Goal: Transaction & Acquisition: Purchase product/service

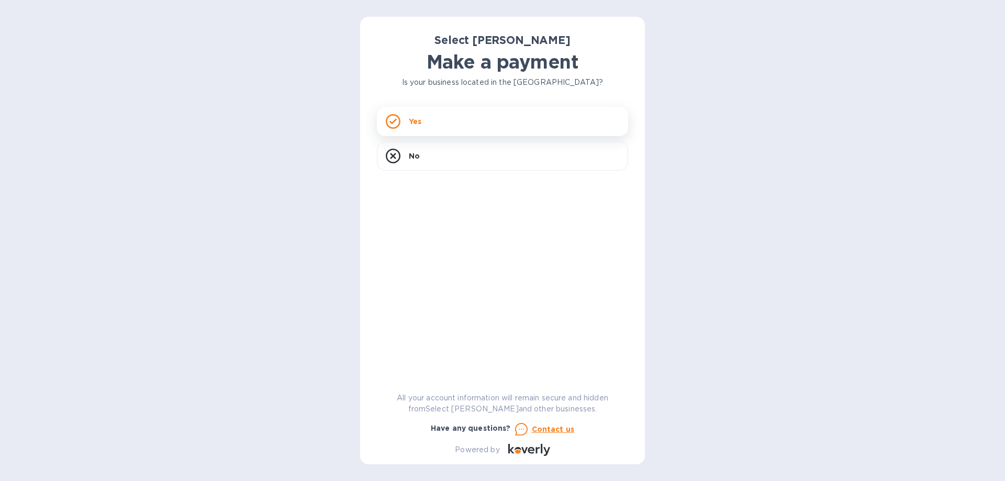
click at [429, 118] on div "Yes" at bounding box center [502, 121] width 251 height 29
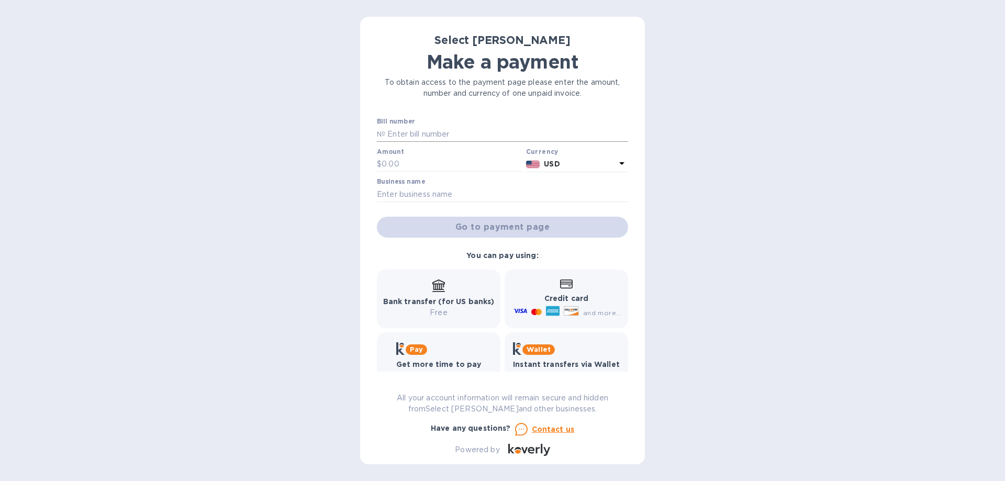
click at [404, 137] on input "text" at bounding box center [506, 134] width 243 height 16
paste input "SS-261421"
type input "SS-261421"
click at [433, 161] on input "text" at bounding box center [452, 165] width 140 height 16
type input "209.44"
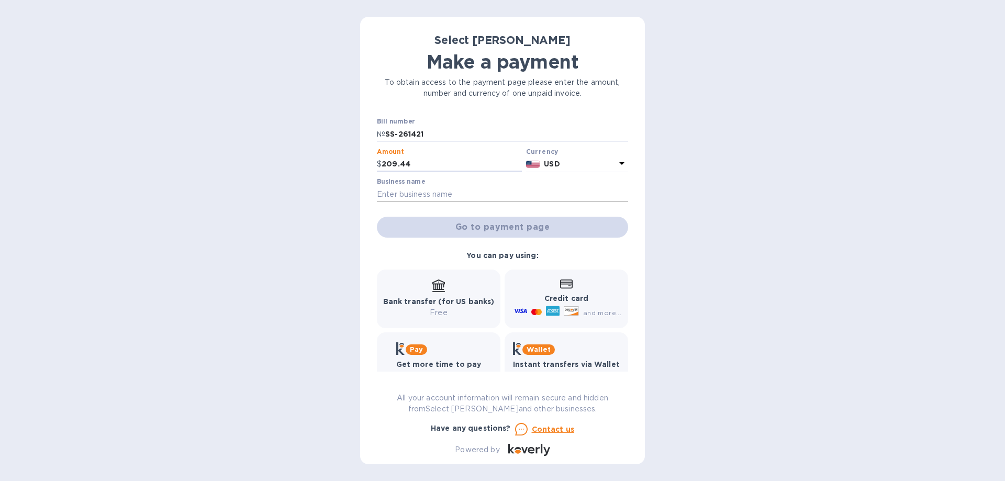
click at [439, 192] on input "text" at bounding box center [502, 194] width 251 height 16
type input "Golf Media Inc DBA [GEOGRAPHIC_DATA]"
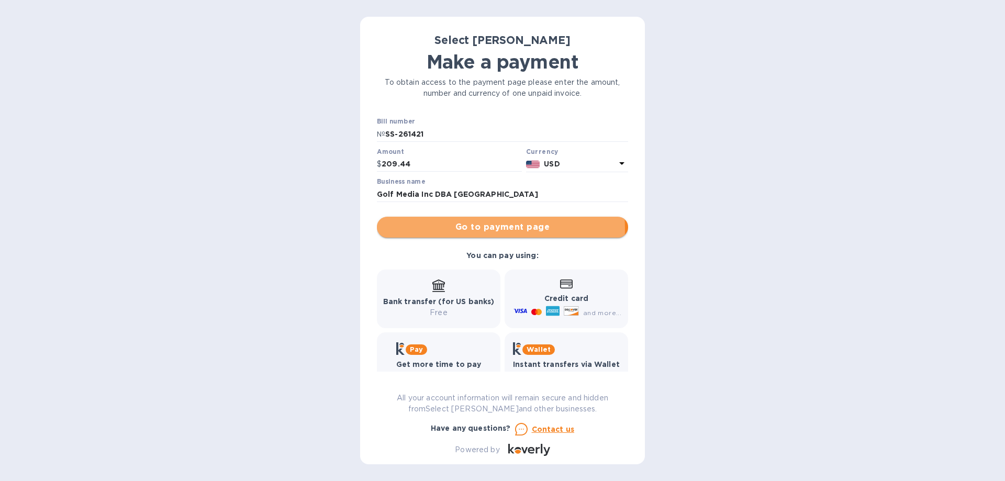
click at [465, 229] on span "Go to payment page" at bounding box center [502, 227] width 235 height 13
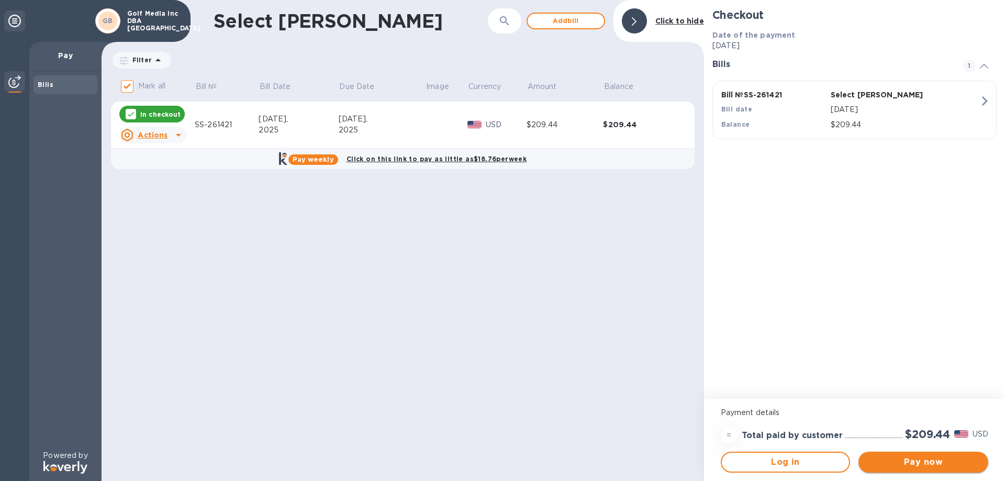
click at [893, 461] on span "Pay now" at bounding box center [923, 462] width 113 height 13
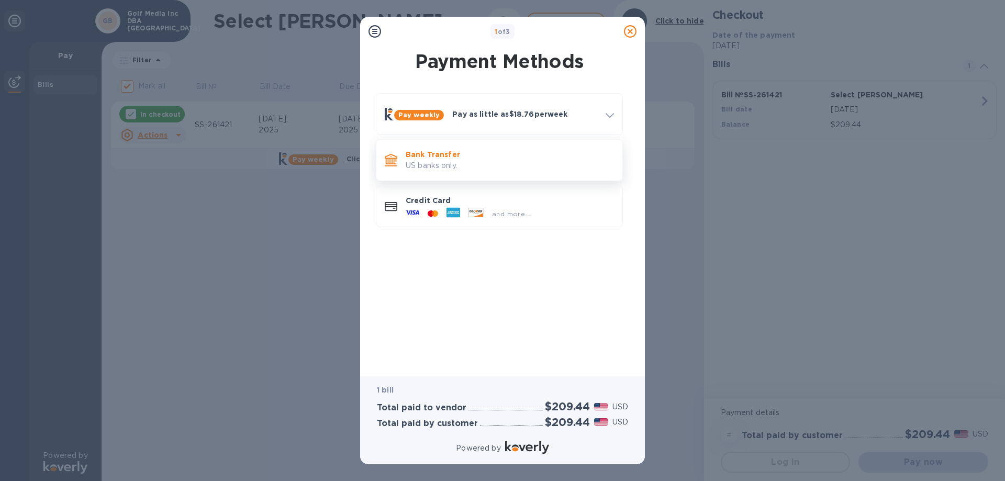
click at [478, 158] on p "Bank Transfer" at bounding box center [510, 154] width 208 height 10
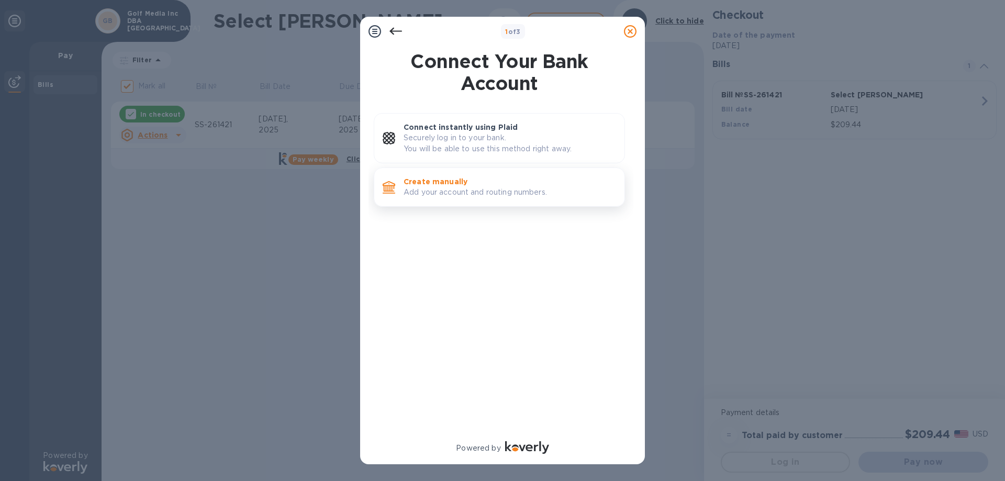
click at [454, 190] on p "Add your account and routing numbers." at bounding box center [510, 192] width 213 height 11
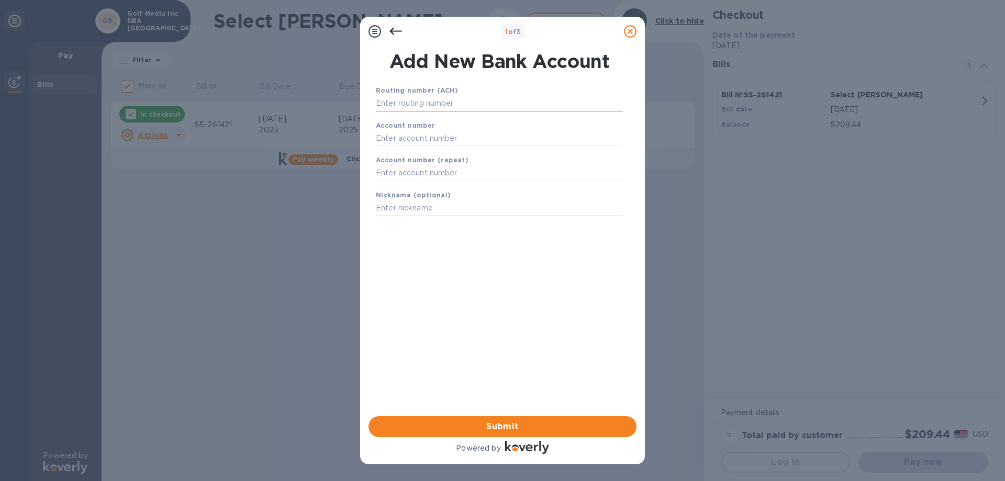
click at [460, 100] on input "text" at bounding box center [499, 104] width 247 height 16
type input "075917937"
click at [422, 155] on input "text" at bounding box center [499, 151] width 247 height 16
type input "004119"
click at [407, 188] on input "text" at bounding box center [499, 187] width 247 height 16
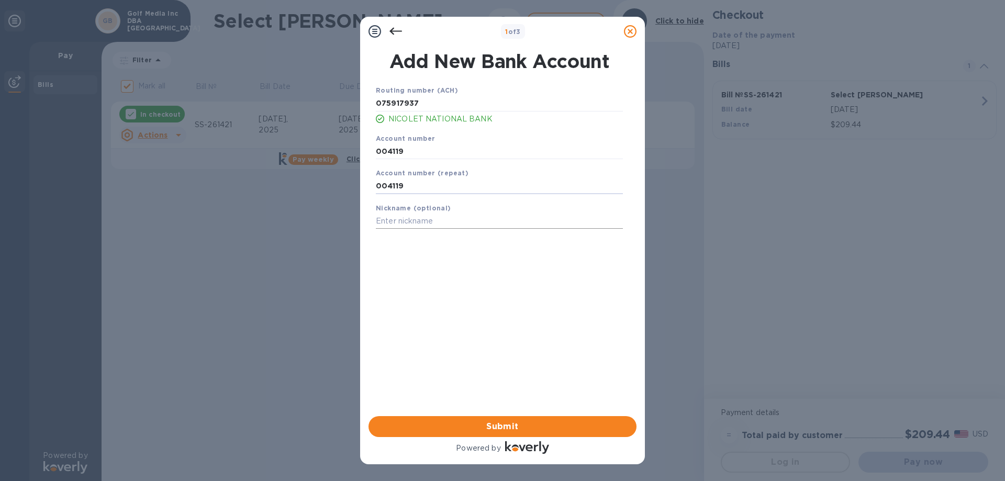
type input "004119"
click at [462, 219] on input "text" at bounding box center [499, 222] width 247 height 16
type input "CB Wine"
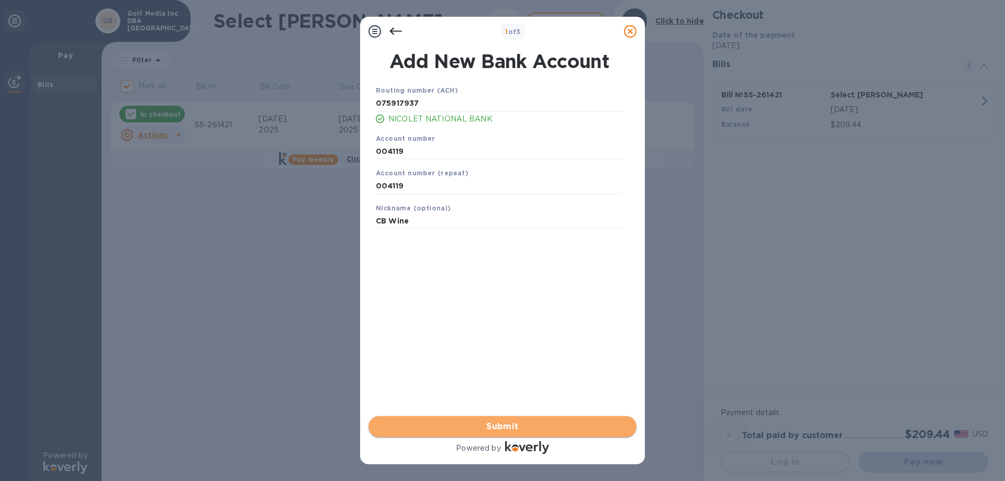
click at [497, 425] on span "Submit" at bounding box center [502, 427] width 251 height 13
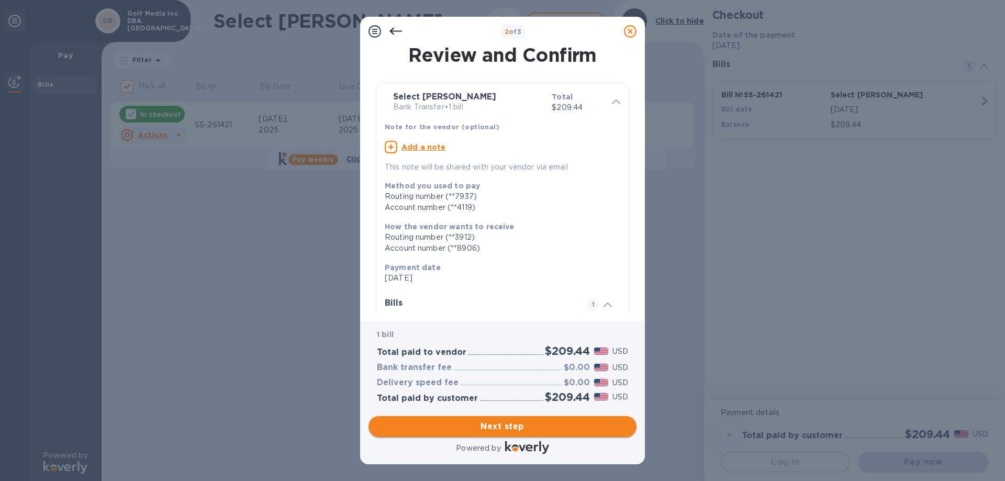
click at [506, 426] on span "Next step" at bounding box center [502, 427] width 251 height 13
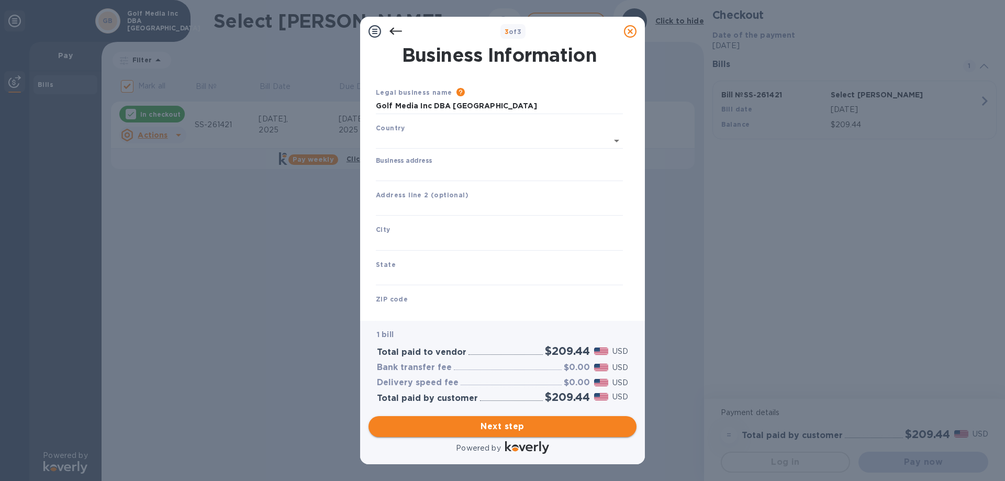
type input "[GEOGRAPHIC_DATA]"
click at [435, 174] on input "Business address" at bounding box center [499, 171] width 247 height 16
type input "[STREET_ADDRESS]"
click at [415, 238] on input "text" at bounding box center [499, 241] width 247 height 16
type input "Chetek"
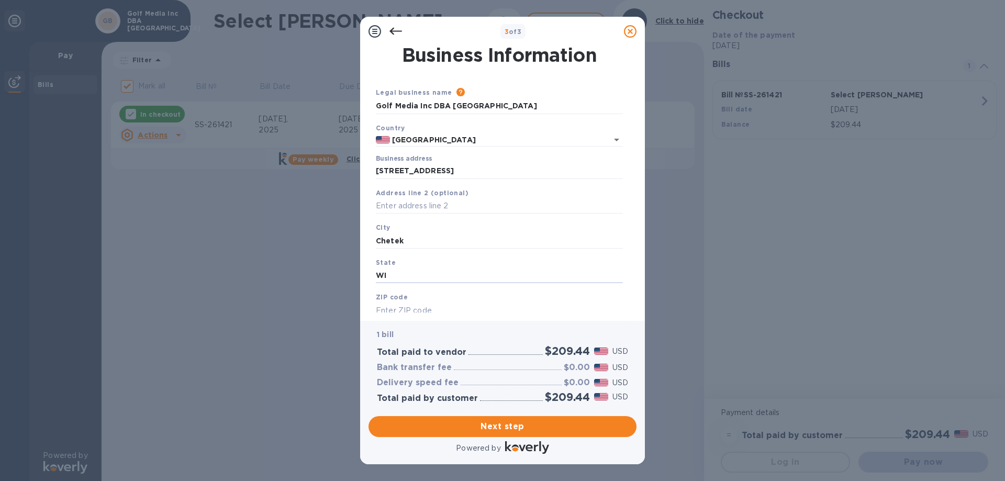
type input "WI"
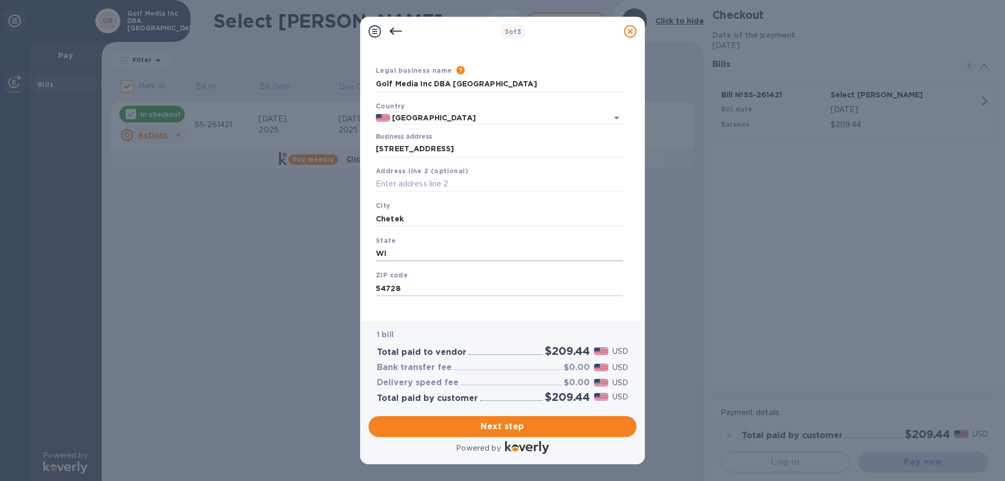
scroll to position [31, 0]
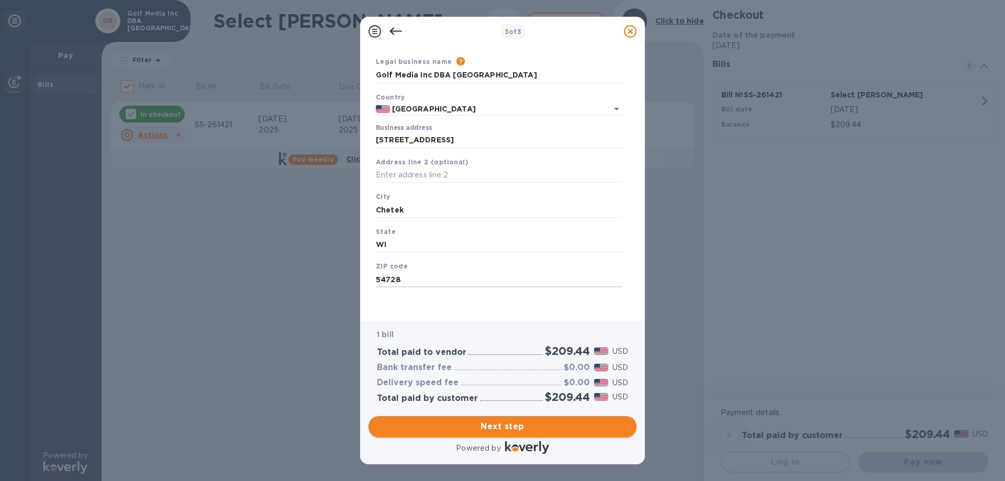
type input "54728"
click at [501, 428] on span "Next step" at bounding box center [502, 427] width 251 height 13
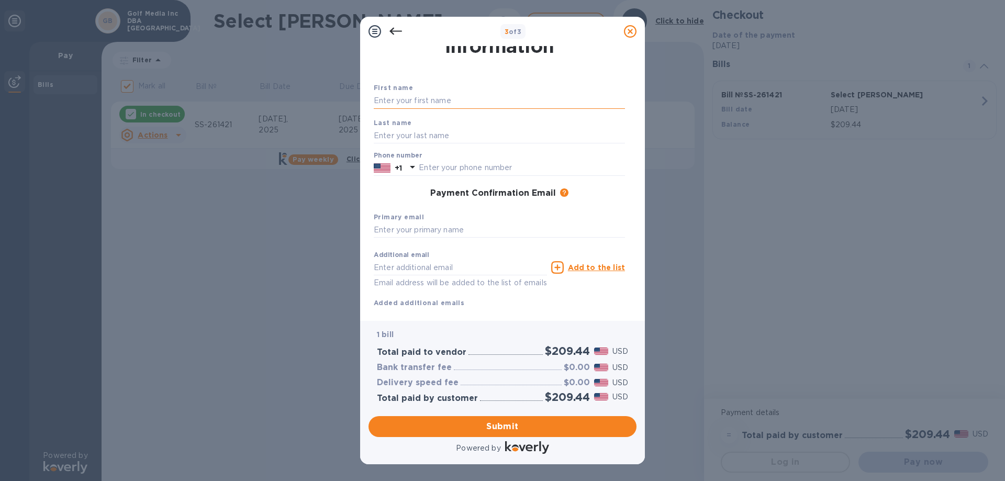
click at [440, 100] on input "text" at bounding box center [499, 101] width 251 height 16
type input "[PERSON_NAME]"
type input "7159244594"
type input "[PERSON_NAME][EMAIL_ADDRESS][DOMAIN_NAME]"
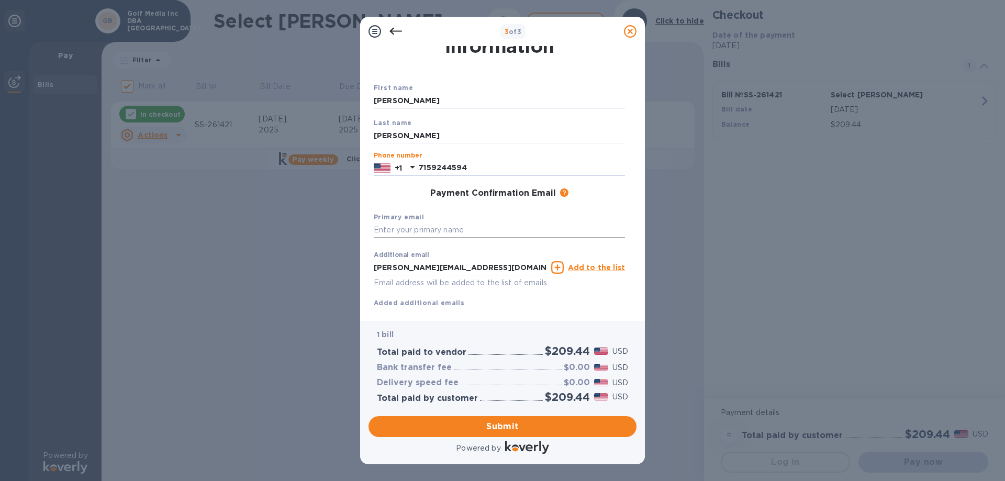
type input "7159244594"
click at [382, 227] on input "text" at bounding box center [499, 231] width 251 height 16
type input "[PERSON_NAME][EMAIL_ADDRESS][DOMAIN_NAME]"
click at [517, 422] on span "Submit" at bounding box center [502, 427] width 251 height 13
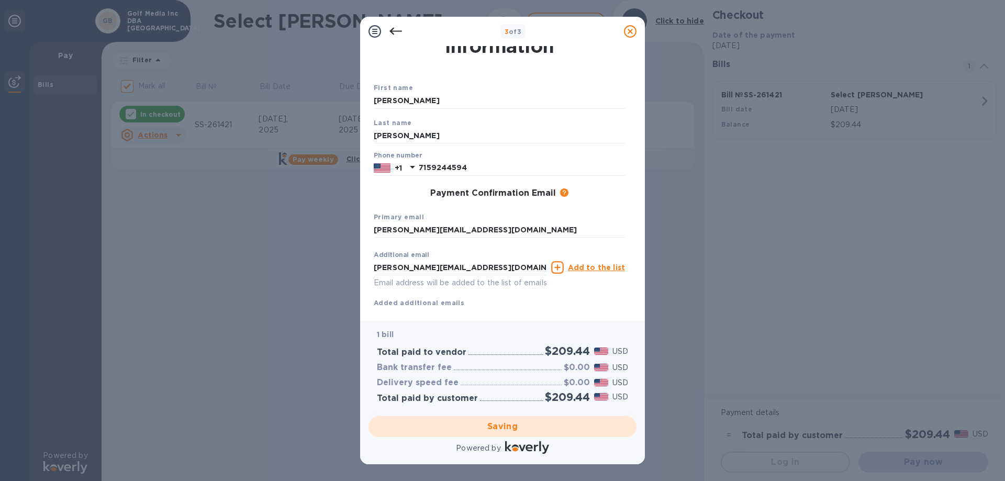
drag, startPoint x: 637, startPoint y: 260, endPoint x: 634, endPoint y: 304, distance: 43.6
click at [634, 304] on div "Payment Contact Information First name [PERSON_NAME] Last name [PERSON_NAME] Ph…" at bounding box center [502, 183] width 285 height 275
checkbox input "false"
